Goal: Transaction & Acquisition: Purchase product/service

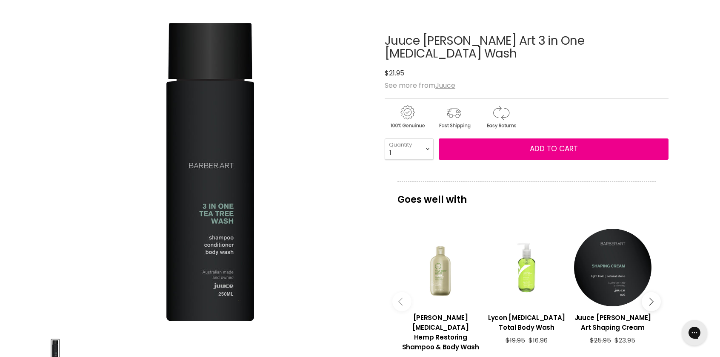
scroll to position [85, 0]
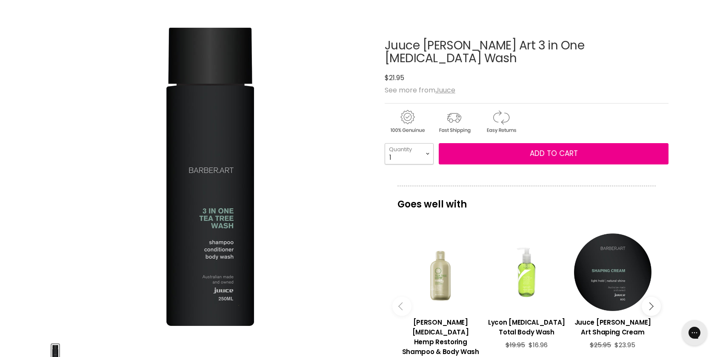
click at [427, 143] on select "1 2 3 4 5 6 7 8 9 10+" at bounding box center [409, 153] width 49 height 21
select select "4"
click at [385, 143] on select "1 2 3 4 5 6 7 8 9 10+" at bounding box center [409, 153] width 49 height 21
type input "4"
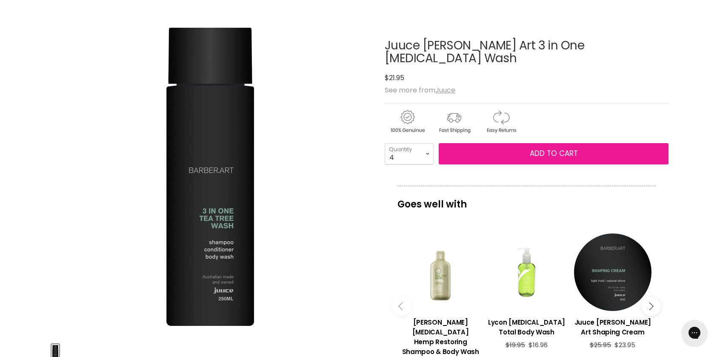
click at [552, 148] on span "Add to cart" at bounding box center [554, 153] width 48 height 10
click at [527, 143] on button "Add to cart" at bounding box center [554, 153] width 230 height 21
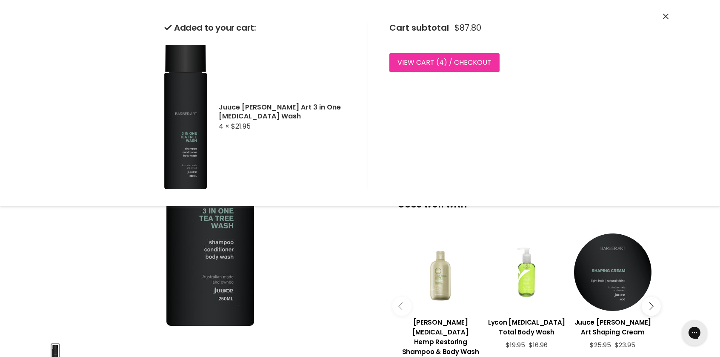
click at [480, 66] on link "View cart ( 4 ) / Checkout" at bounding box center [444, 62] width 110 height 19
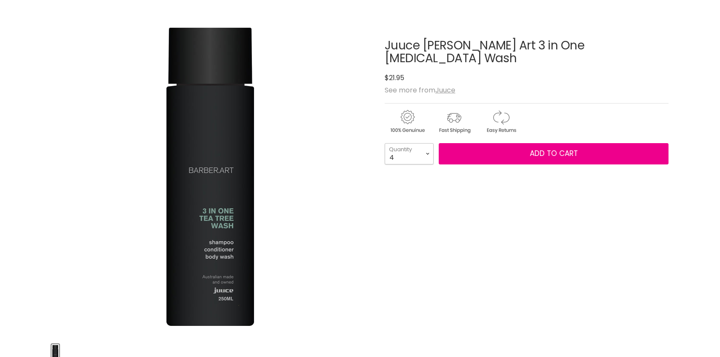
click at [427, 143] on select "1 2 3 4 5 6 7 8 9 10+" at bounding box center [409, 153] width 49 height 21
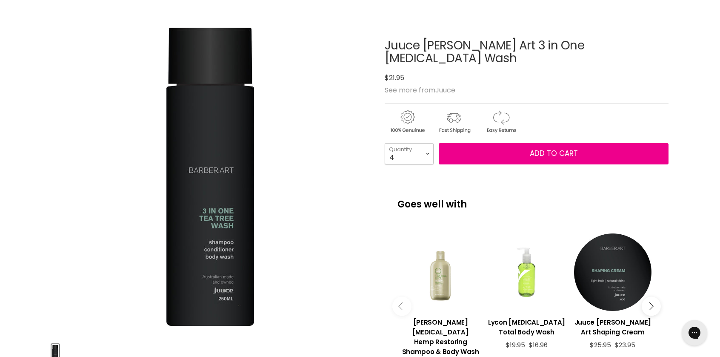
select select "6"
click at [385, 143] on select "1 2 3 4 5 6 7 8 9 10+" at bounding box center [409, 153] width 49 height 21
type input "6"
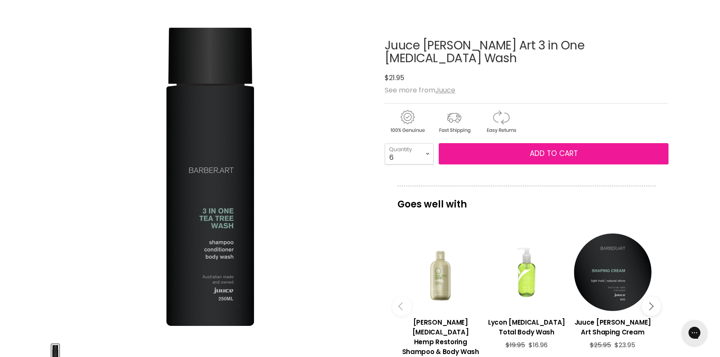
click at [578, 143] on button "Add to cart" at bounding box center [554, 153] width 230 height 21
click at [557, 148] on span "Add to cart" at bounding box center [554, 153] width 48 height 10
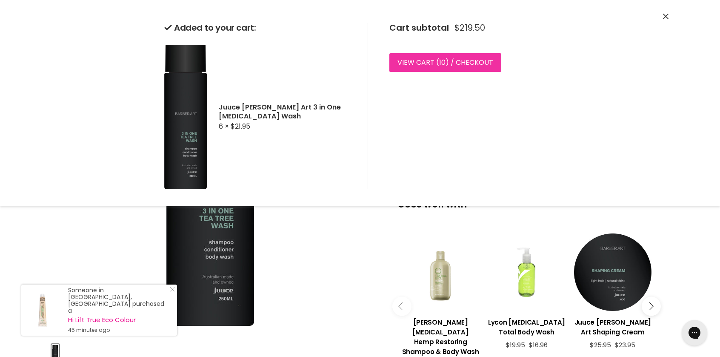
click at [486, 62] on link "View cart ( 10 ) / Checkout" at bounding box center [445, 62] width 112 height 19
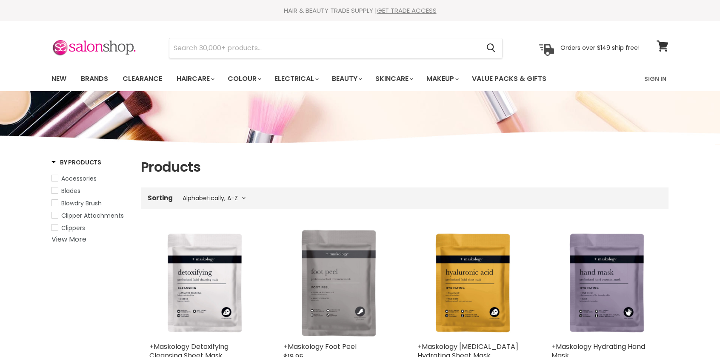
select select "title-ascending"
click at [232, 46] on input "Search" at bounding box center [324, 48] width 310 height 20
click at [546, 46] on img at bounding box center [546, 50] width 15 height 12
drag, startPoint x: 351, startPoint y: 1, endPoint x: 350, endPoint y: 144, distance: 142.6
click at [350, 144] on img "Main content" at bounding box center [360, 114] width 720 height 64
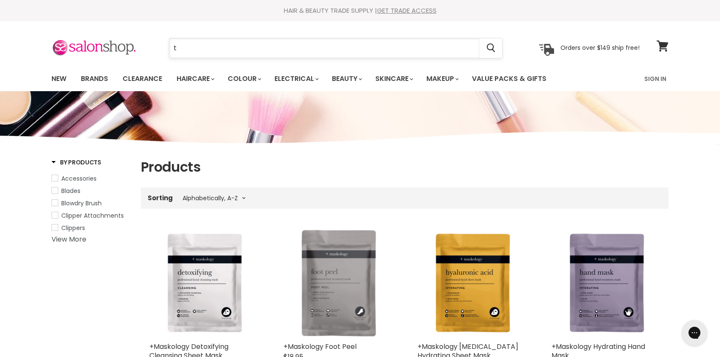
drag, startPoint x: 181, startPoint y: 47, endPoint x: 170, endPoint y: 46, distance: 11.1
click at [171, 46] on input "t" at bounding box center [324, 48] width 310 height 20
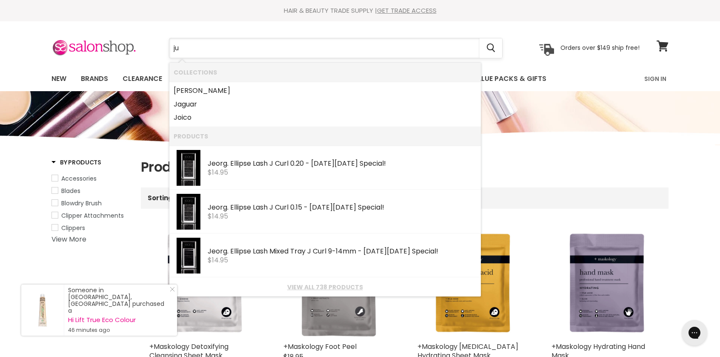
type input "juu"
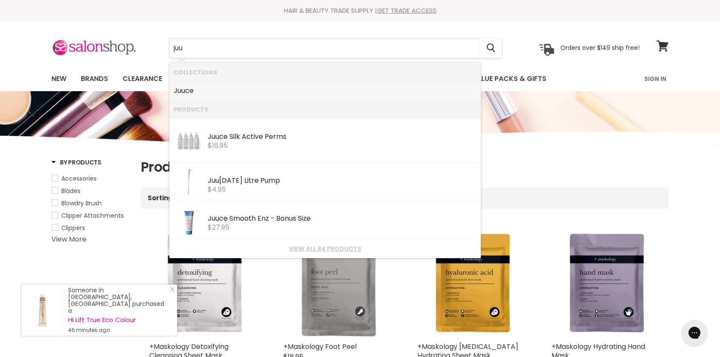
click at [193, 90] on link "Juu ce" at bounding box center [325, 91] width 303 height 14
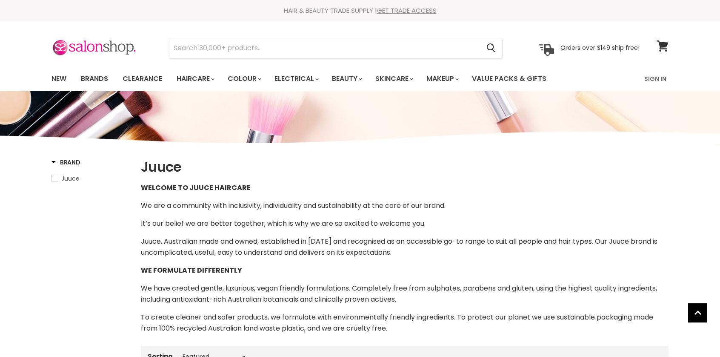
select select "manual"
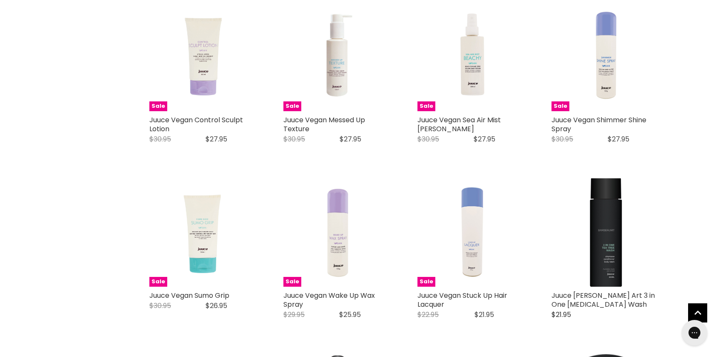
scroll to position [1958, 0]
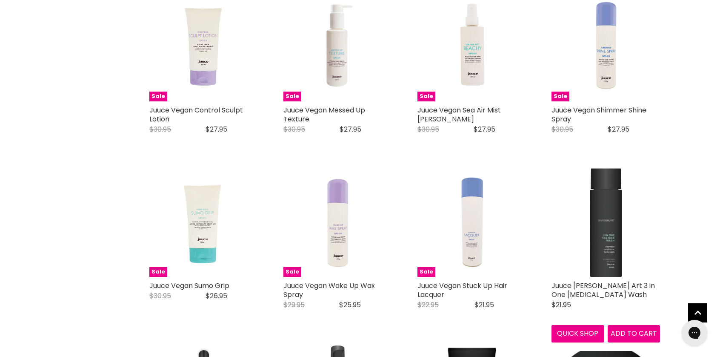
click at [593, 232] on img "Main content" at bounding box center [606, 222] width 32 height 109
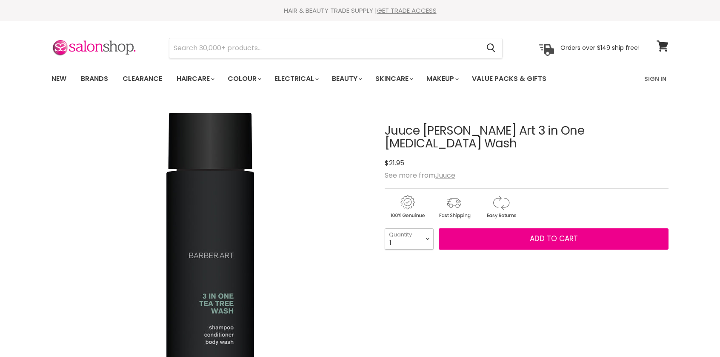
click at [426, 228] on select "1 2 3 4 5 6 7 8 9 10+" at bounding box center [409, 238] width 49 height 21
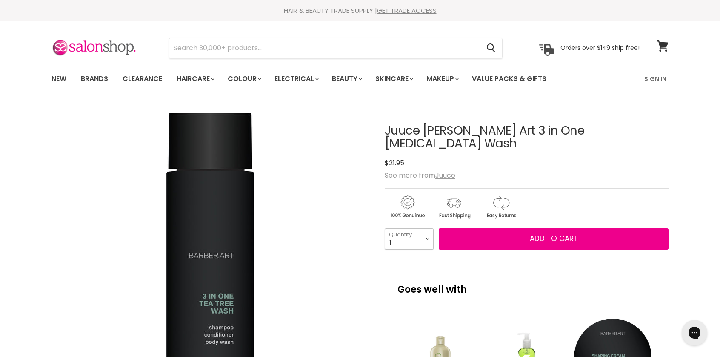
select select "6"
click at [385, 228] on select "1 2 3 4 5 6 7 8 9 10+" at bounding box center [409, 238] width 49 height 21
type input "6"
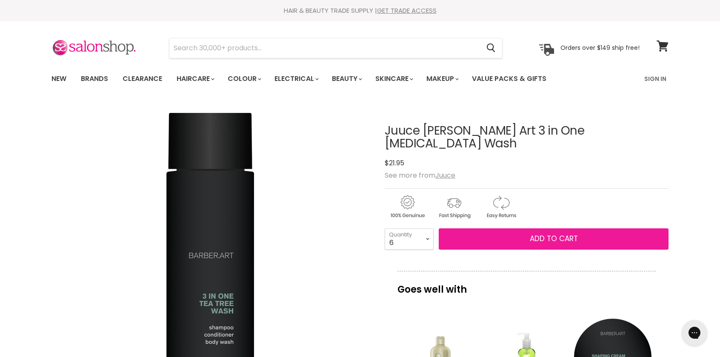
click at [572, 233] on span "Add to cart" at bounding box center [554, 238] width 48 height 10
click at [558, 233] on span "Add to cart" at bounding box center [554, 238] width 48 height 10
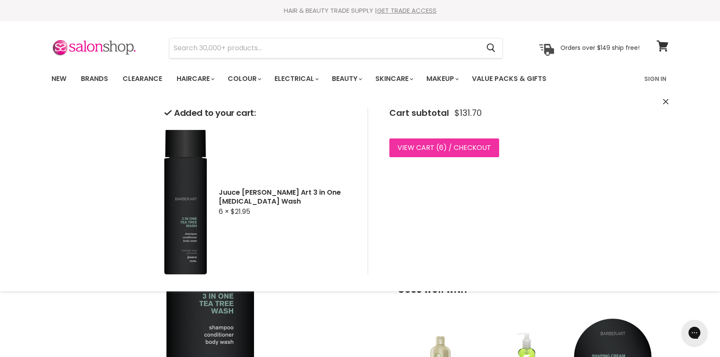
click at [458, 146] on link "View cart ( 6 ) / Checkout" at bounding box center [444, 147] width 110 height 19
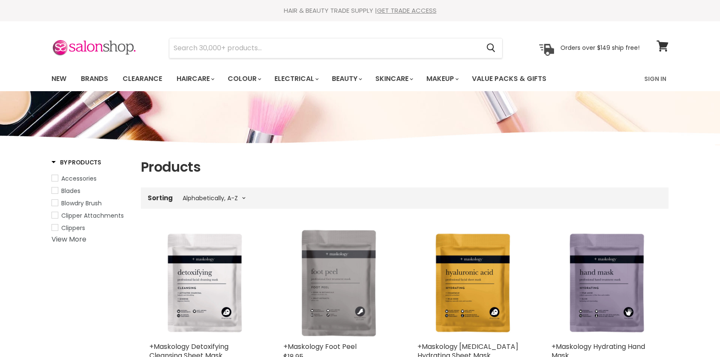
select select "title-ascending"
click at [266, 50] on input "Search" at bounding box center [324, 48] width 310 height 20
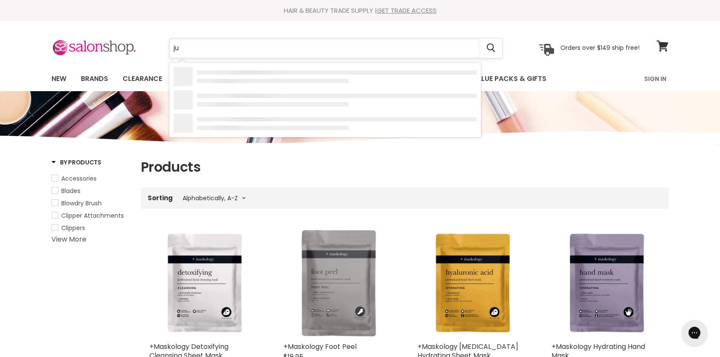
type input "juu"
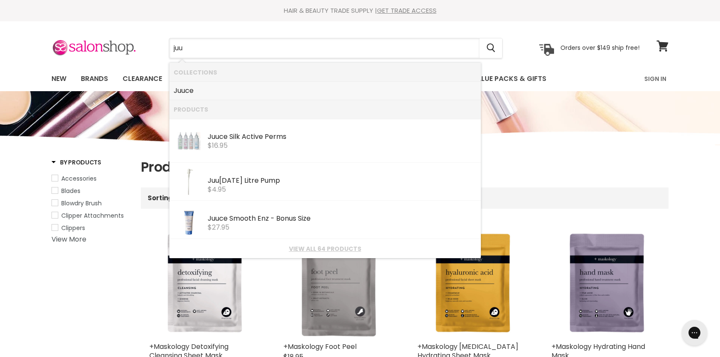
click at [191, 93] on link "Juu ce" at bounding box center [325, 91] width 303 height 14
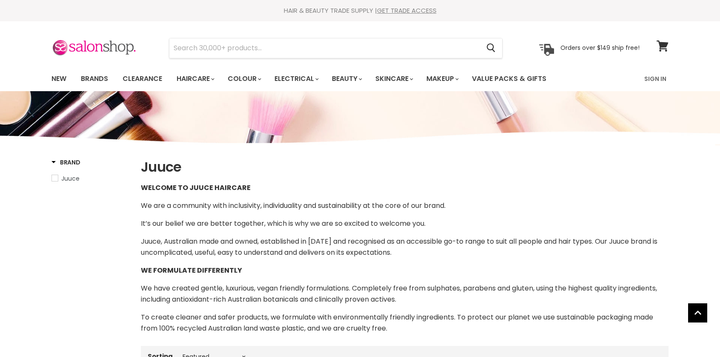
select select "manual"
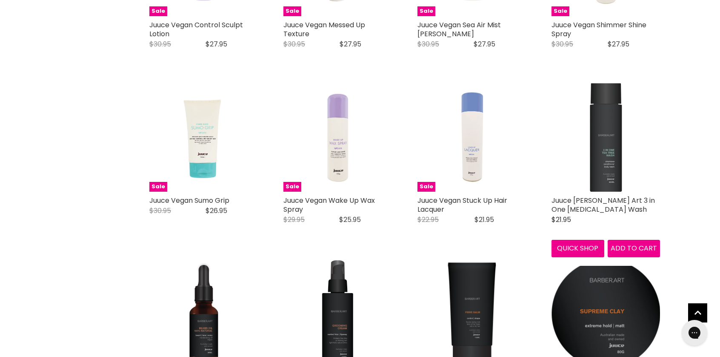
click at [605, 176] on img "Main content" at bounding box center [606, 137] width 32 height 109
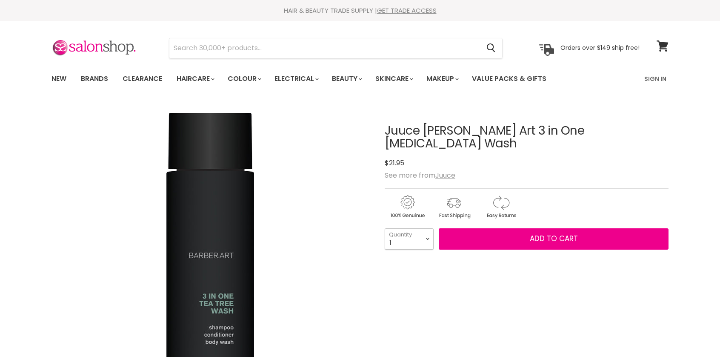
click at [430, 228] on select "1 2 3 4 5 6 7 8 9 10+" at bounding box center [409, 238] width 49 height 21
select select "4"
click at [385, 228] on select "1 2 3 4 5 6 7 8 9 10+" at bounding box center [409, 238] width 49 height 21
type input "4"
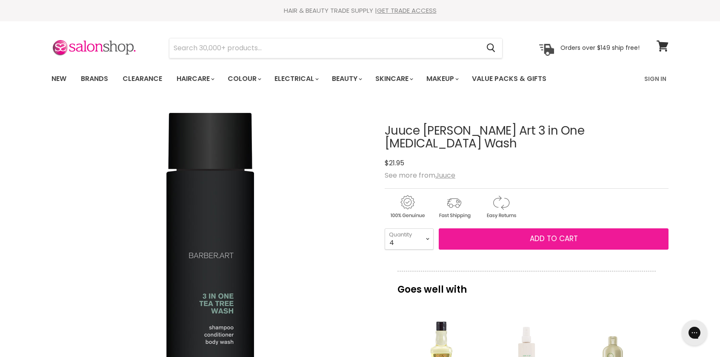
click at [577, 233] on span "Add to cart" at bounding box center [554, 238] width 48 height 10
click at [574, 233] on span "Add to cart" at bounding box center [554, 238] width 48 height 10
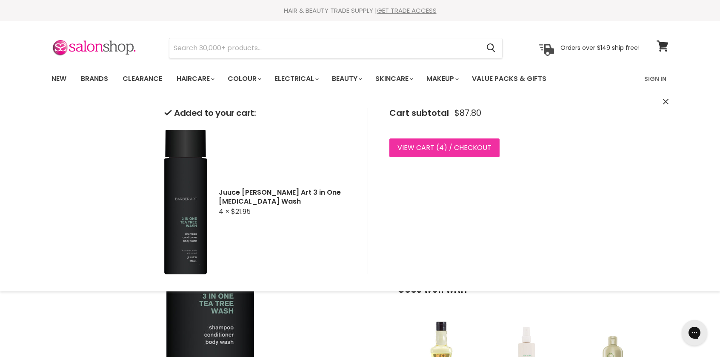
click at [472, 147] on link "View cart ( 4 ) / Checkout" at bounding box center [444, 147] width 110 height 19
